Goal: Task Accomplishment & Management: Complete application form

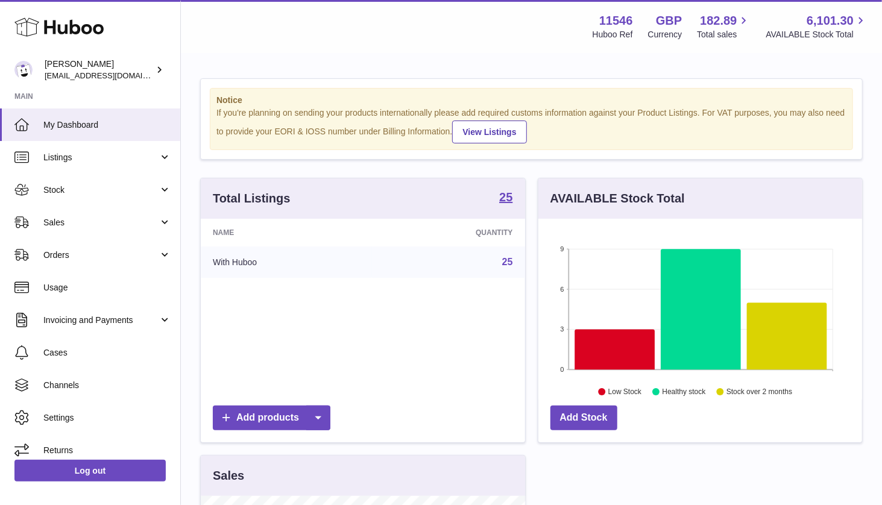
scroll to position [188, 324]
click at [71, 191] on span "Stock" at bounding box center [100, 190] width 115 height 11
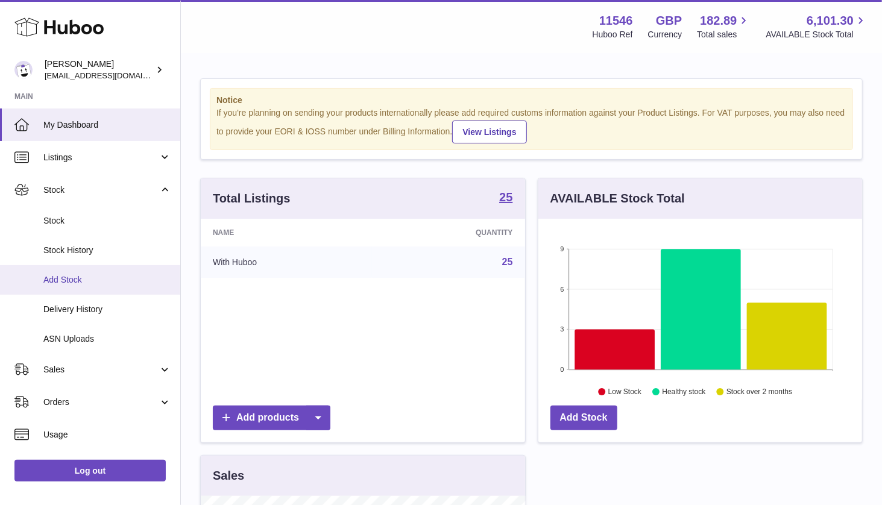
click at [71, 277] on span "Add Stock" at bounding box center [107, 279] width 128 height 11
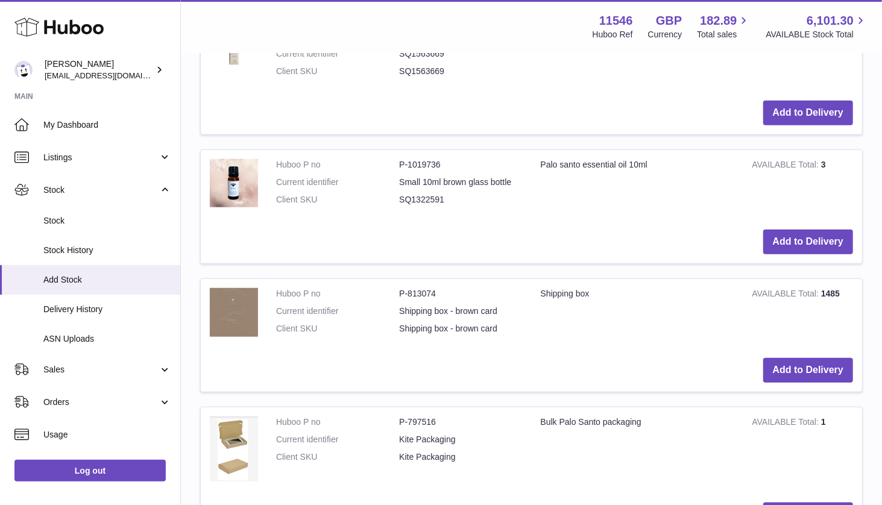
scroll to position [526, 0]
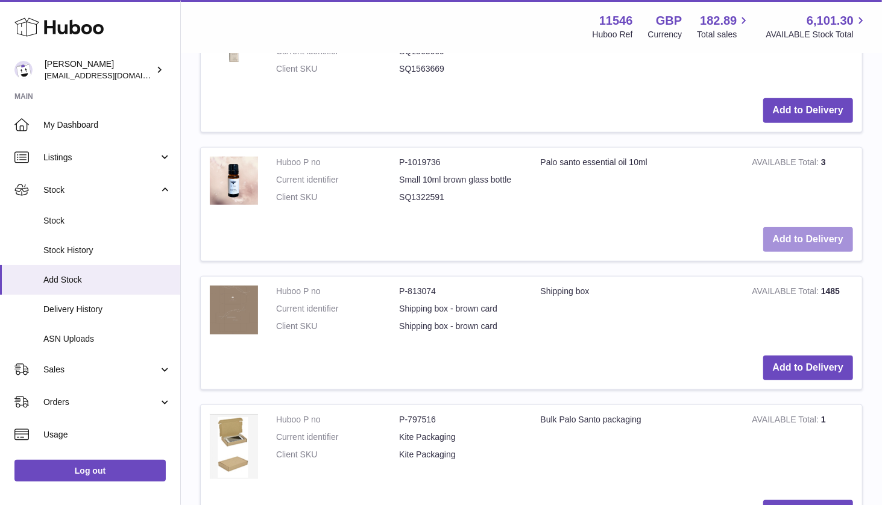
click at [804, 235] on button "Add to Delivery" at bounding box center [808, 239] width 90 height 25
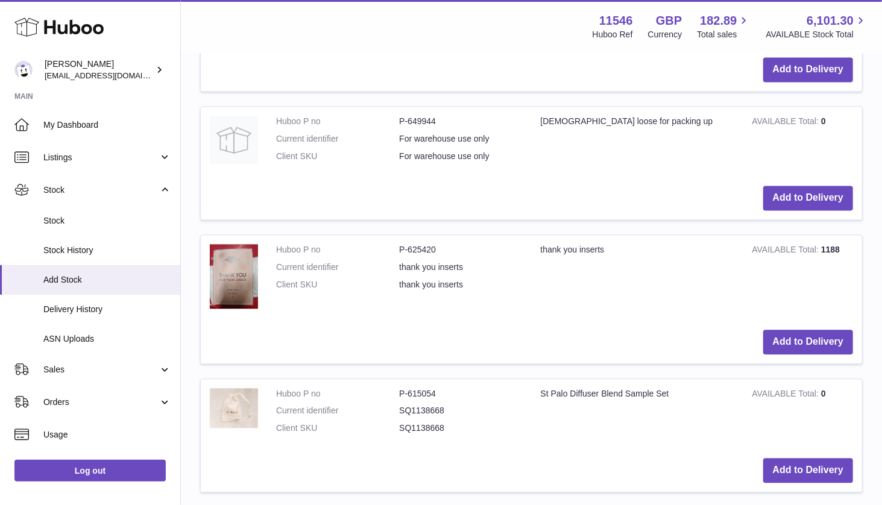
scroll to position [1525, 0]
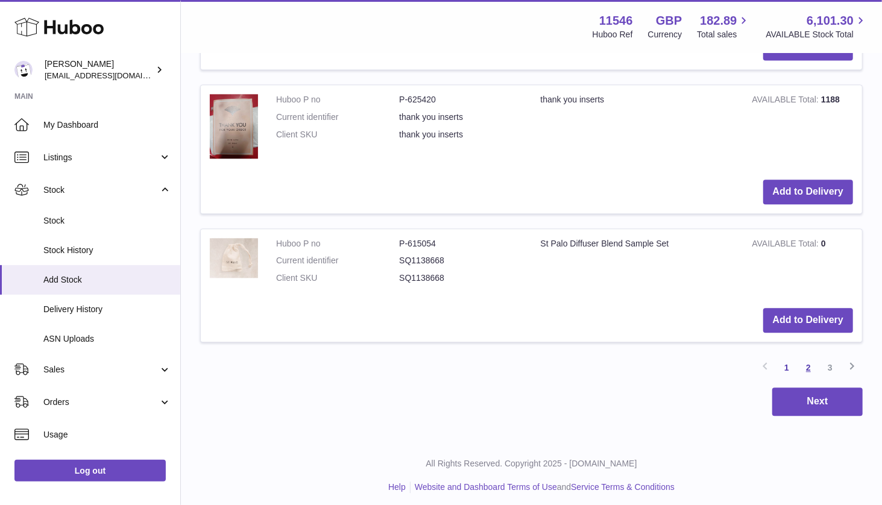
click at [810, 358] on link "2" at bounding box center [809, 368] width 22 height 22
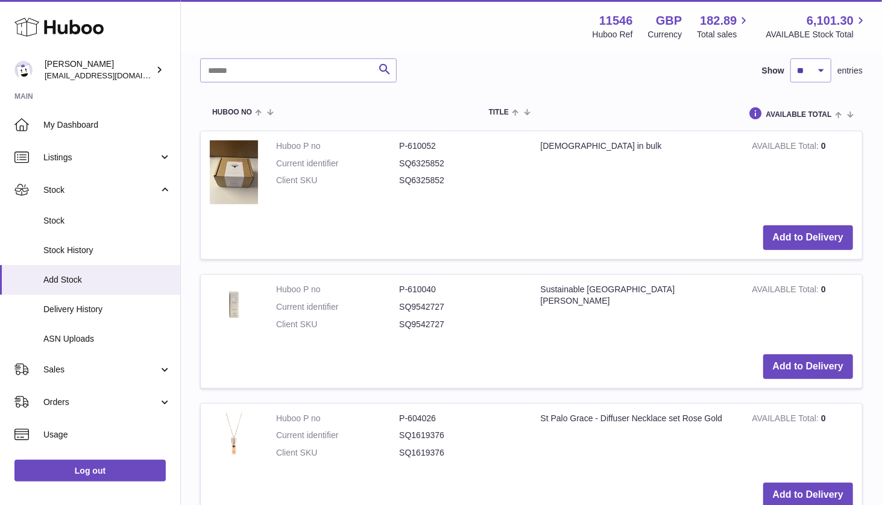
scroll to position [420, 0]
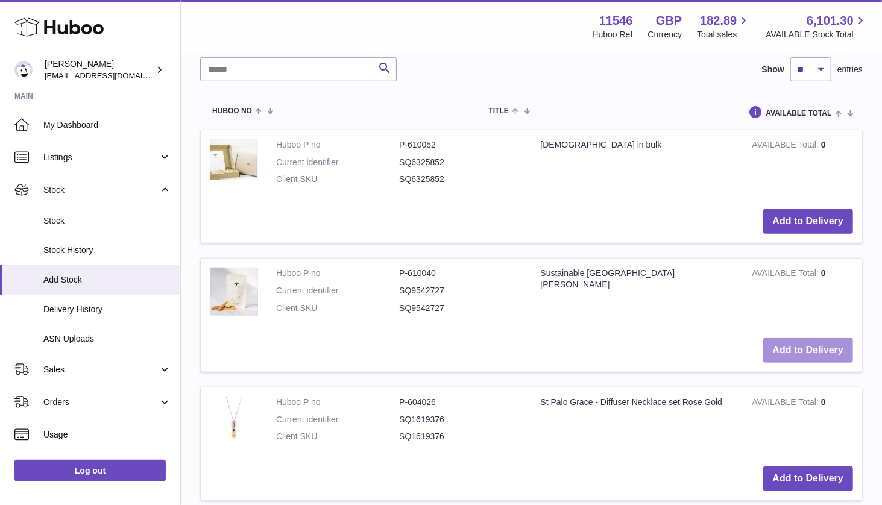
click at [808, 348] on button "Add to Delivery" at bounding box center [808, 350] width 90 height 25
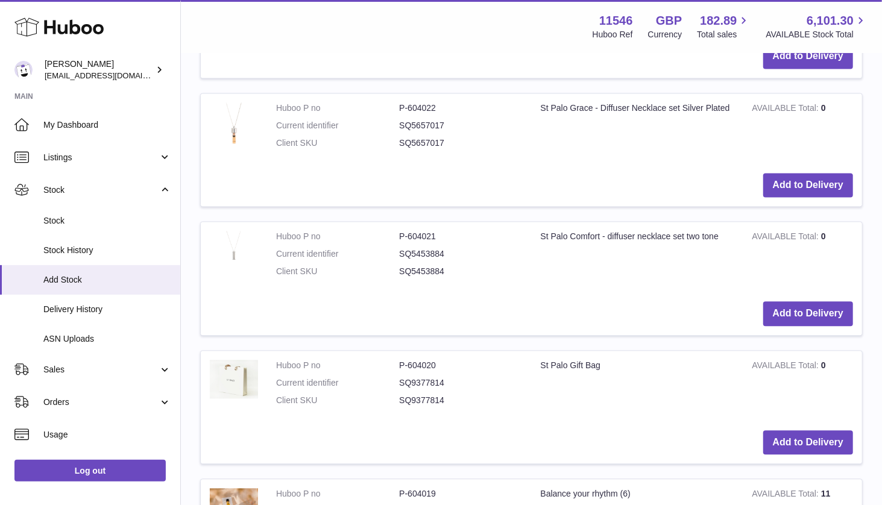
scroll to position [1364, 0]
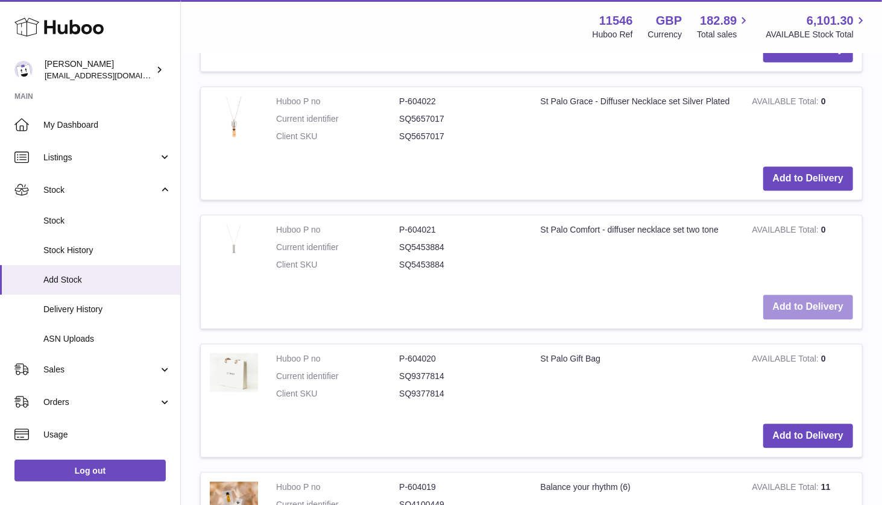
click at [816, 296] on button "Add to Delivery" at bounding box center [808, 307] width 90 height 25
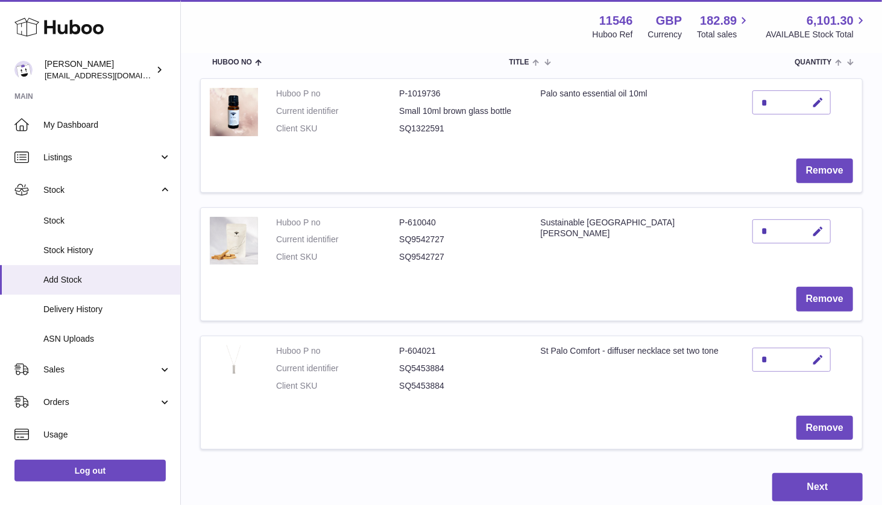
scroll to position [151, 0]
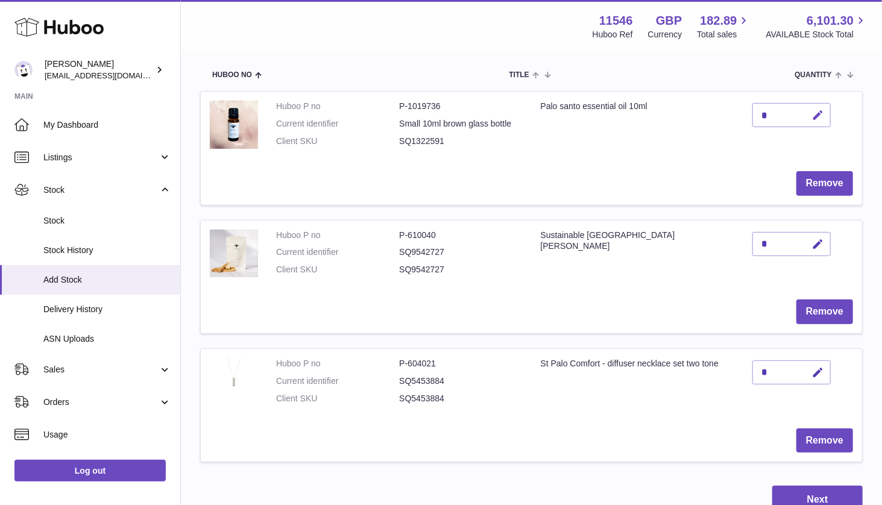
click at [820, 115] on icon "button" at bounding box center [818, 115] width 13 height 13
type input "**"
click at [825, 114] on button "submit" at bounding box center [817, 115] width 23 height 19
click at [816, 238] on icon "button" at bounding box center [818, 244] width 13 height 13
type input "***"
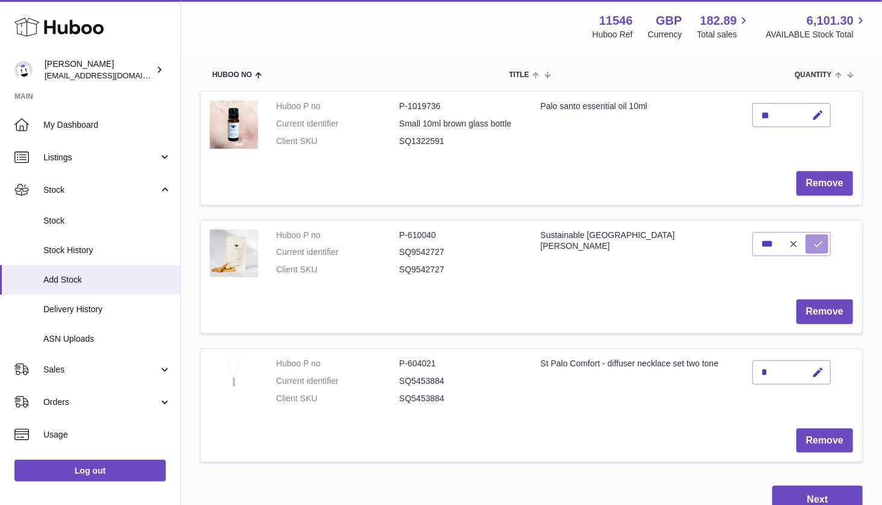
click at [817, 242] on icon "submit" at bounding box center [818, 244] width 11 height 11
click at [816, 371] on icon "button" at bounding box center [818, 373] width 13 height 13
type input "**"
click at [828, 374] on button "submit" at bounding box center [817, 372] width 23 height 19
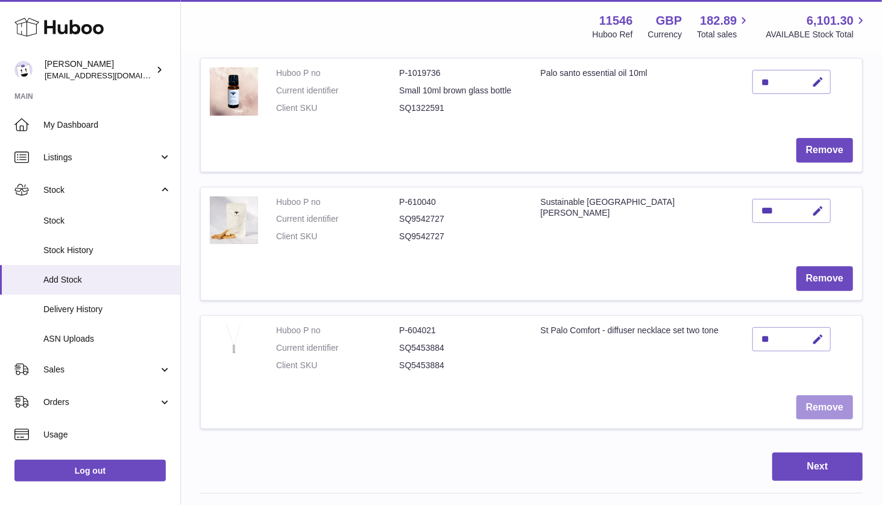
scroll to position [203, 0]
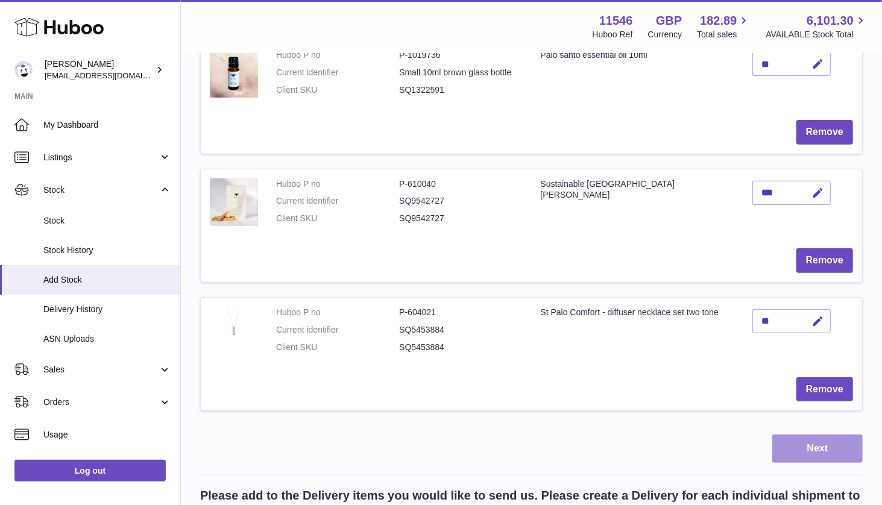
click at [828, 447] on button "Next" at bounding box center [817, 449] width 90 height 28
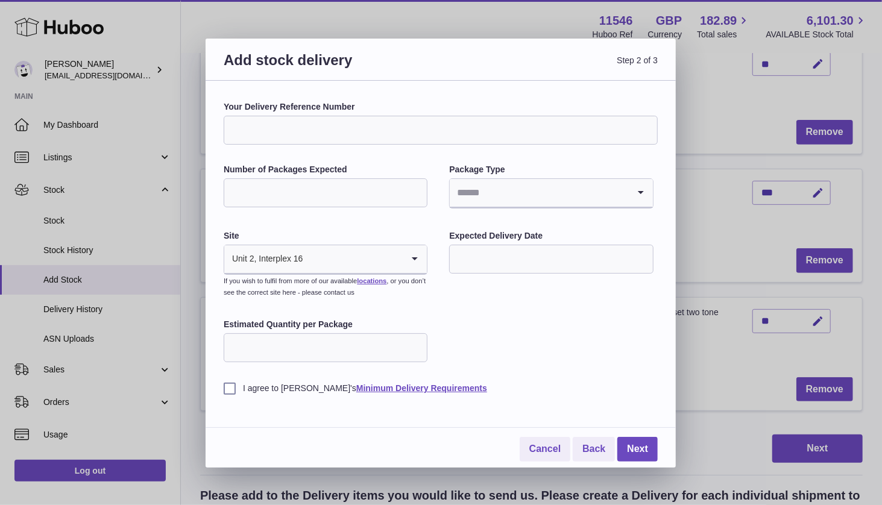
click at [282, 124] on input "Your Delivery Reference Number" at bounding box center [441, 130] width 434 height 29
click at [256, 200] on input "Number of Packages Expected" at bounding box center [326, 192] width 204 height 29
type input "*"
click at [277, 339] on input "Estimated Quantity per Package" at bounding box center [326, 347] width 204 height 29
click at [277, 344] on input "Estimated Quantity per Package" at bounding box center [326, 347] width 204 height 29
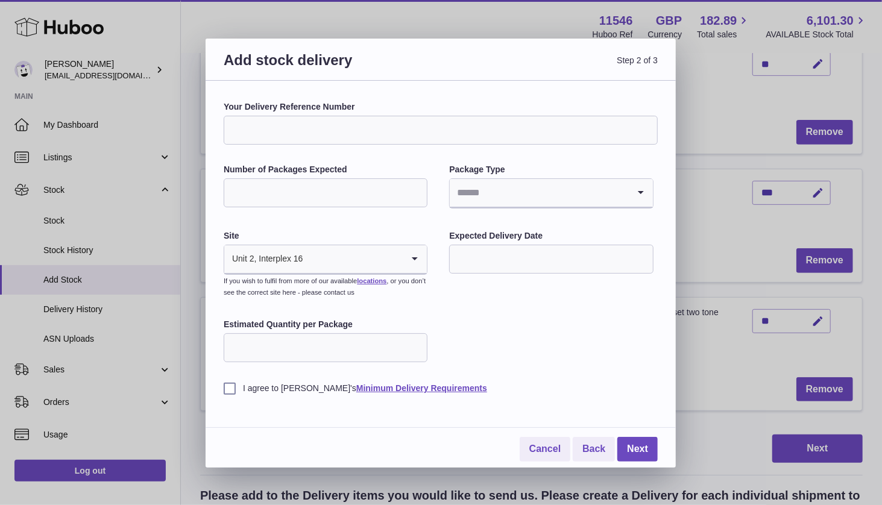
type input "**"
click at [289, 131] on input "Your Delivery Reference Number" at bounding box center [441, 130] width 434 height 29
click at [230, 385] on label "I agree to [PERSON_NAME]'s Minimum Delivery Requirements" at bounding box center [441, 388] width 434 height 11
click at [493, 188] on input "Search for option" at bounding box center [539, 193] width 178 height 28
click at [487, 274] on li "Boxes" at bounding box center [550, 274] width 201 height 24
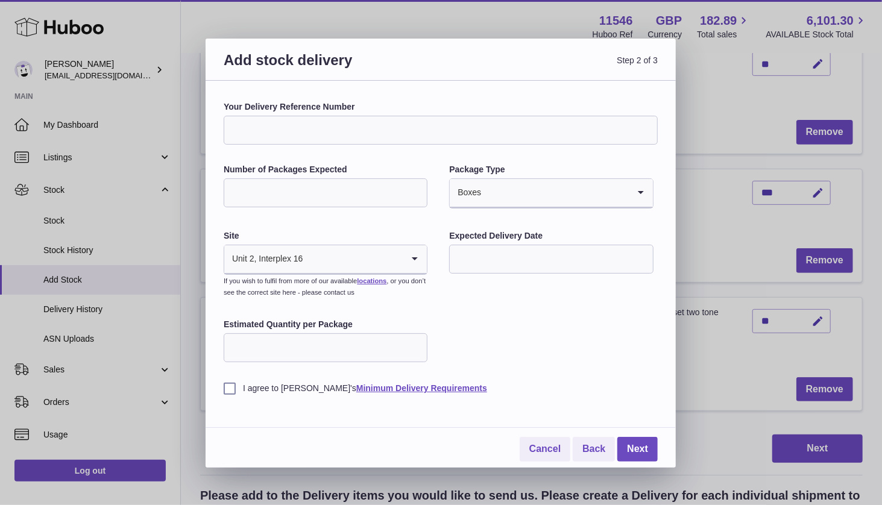
click at [484, 262] on input "text" at bounding box center [551, 259] width 204 height 29
click at [542, 381] on span "14" at bounding box center [541, 383] width 22 height 22
type input "**********"
click at [641, 453] on link "Next" at bounding box center [637, 449] width 40 height 25
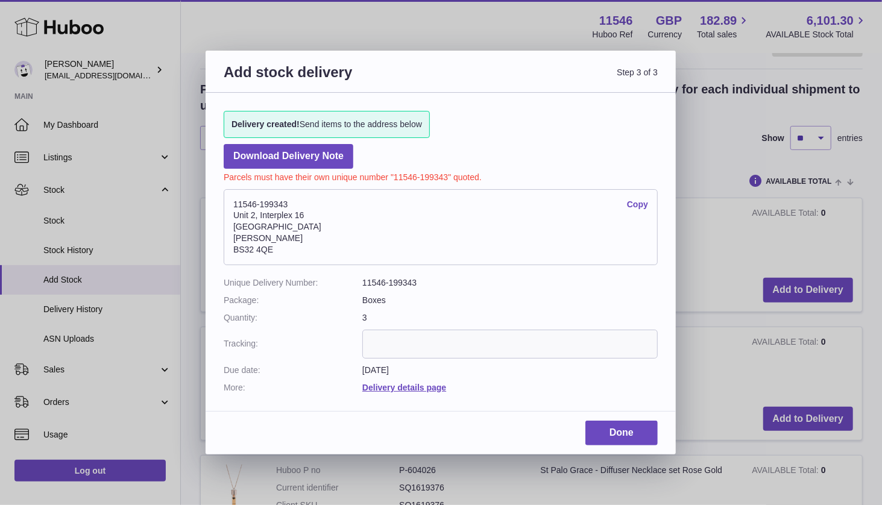
click at [636, 203] on link "Copy" at bounding box center [637, 204] width 21 height 11
drag, startPoint x: 276, startPoint y: 248, endPoint x: 232, endPoint y: 246, distance: 44.7
click at [232, 246] on address "11546-199343 Copy [STREET_ADDRESS][PERSON_NAME]" at bounding box center [441, 227] width 434 height 76
copy address "BS32 4QE"
